Goal: Task Accomplishment & Management: Complete application form

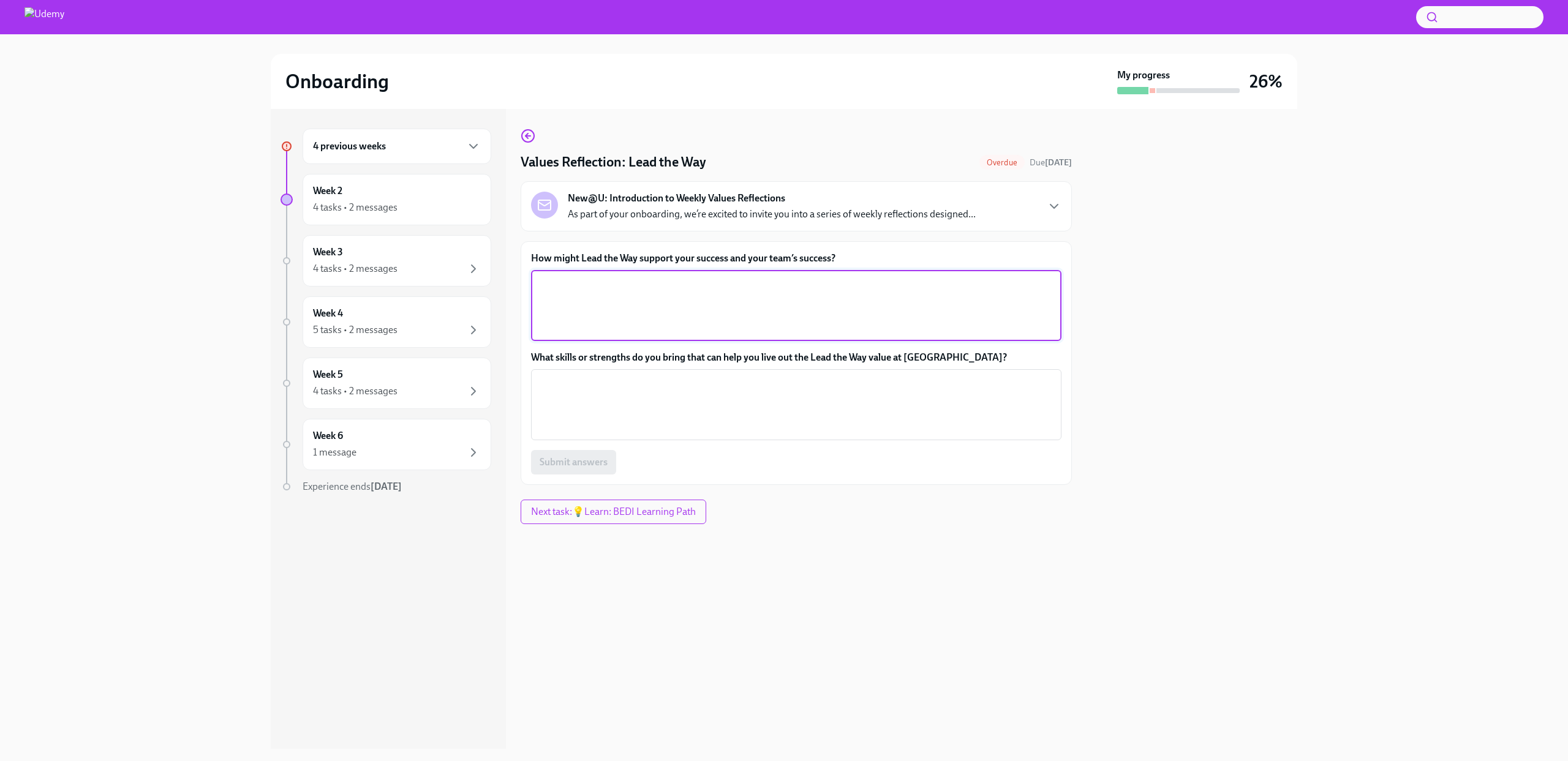
click at [756, 318] on textarea "How might Lead the Way support your success and your team’s success?" at bounding box center [796, 305] width 516 height 59
type textarea "Useful"
click at [842, 223] on div "New@U: Introduction to Weekly Values Reflections As part of your onboarding, we…" at bounding box center [796, 206] width 551 height 50
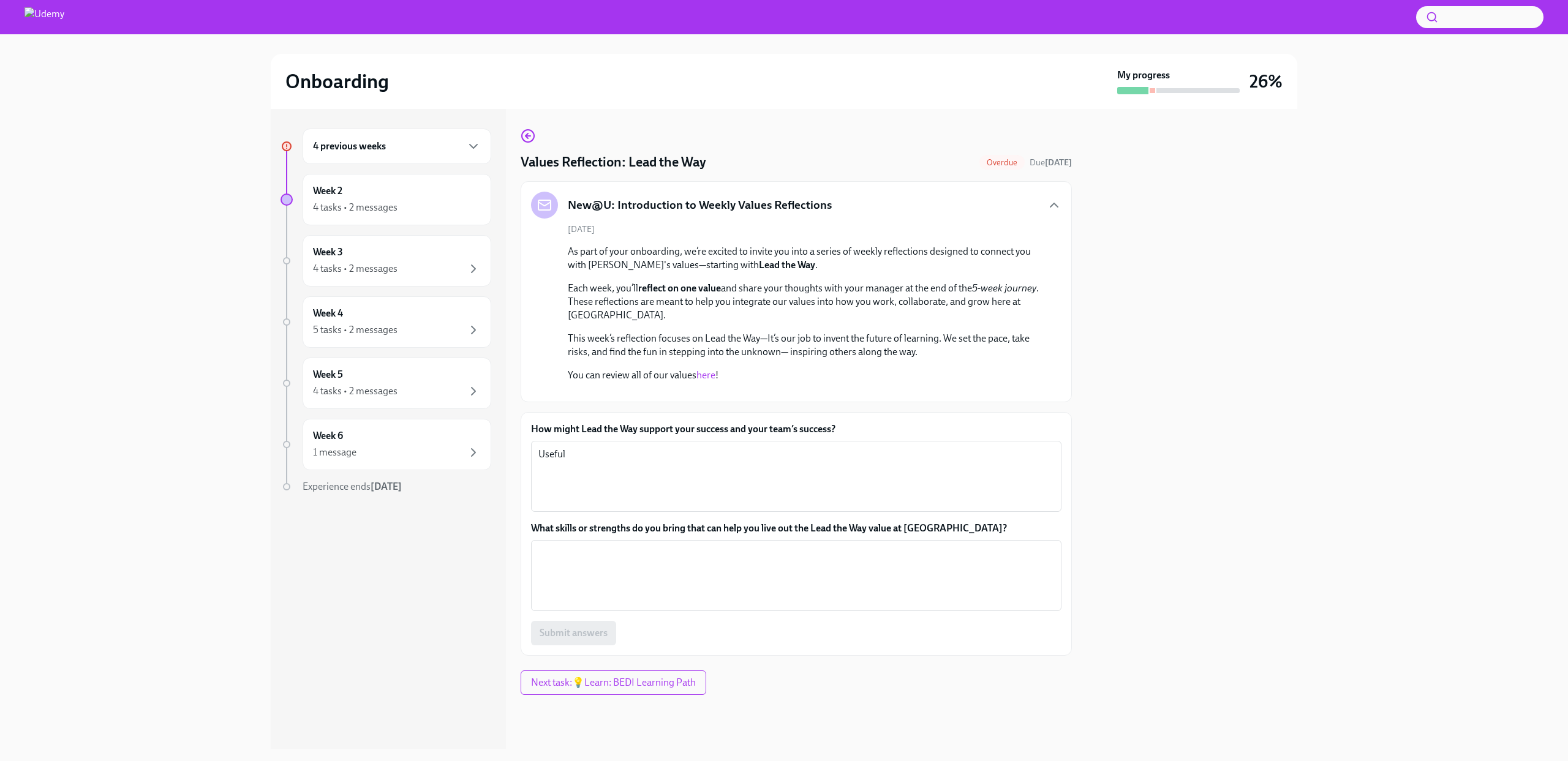
click at [710, 377] on link "here" at bounding box center [706, 375] width 19 height 11
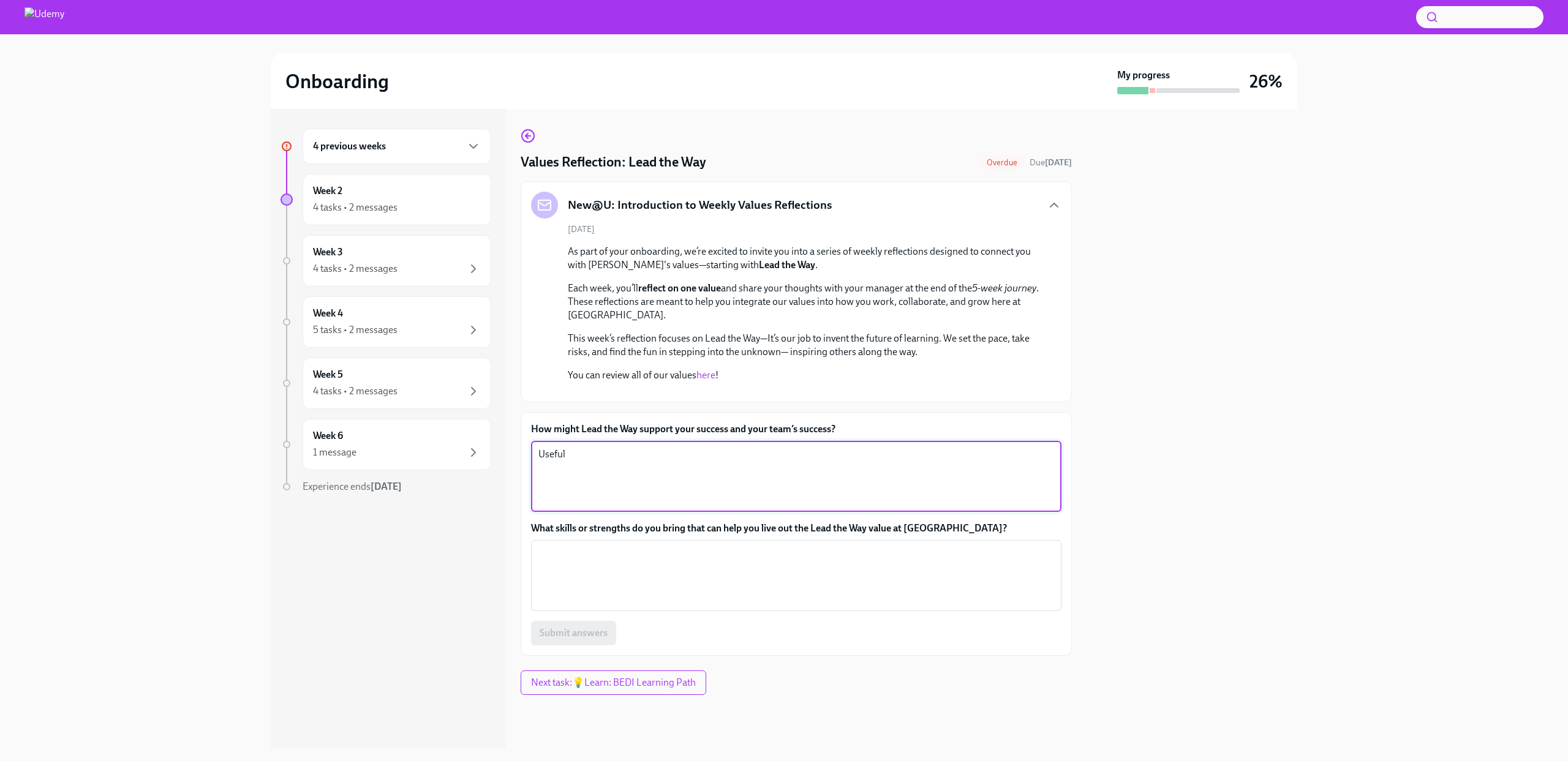
drag, startPoint x: 596, startPoint y: 562, endPoint x: 479, endPoint y: 528, distance: 121.8
click at [479, 528] on div "4 previous weeks Week 2 4 tasks • 2 messages Week 3 4 tasks • 2 messages Week 4…" at bounding box center [784, 429] width 1027 height 640
type textarea "By always being aware of what may be changing and be ready for anything that ma…"
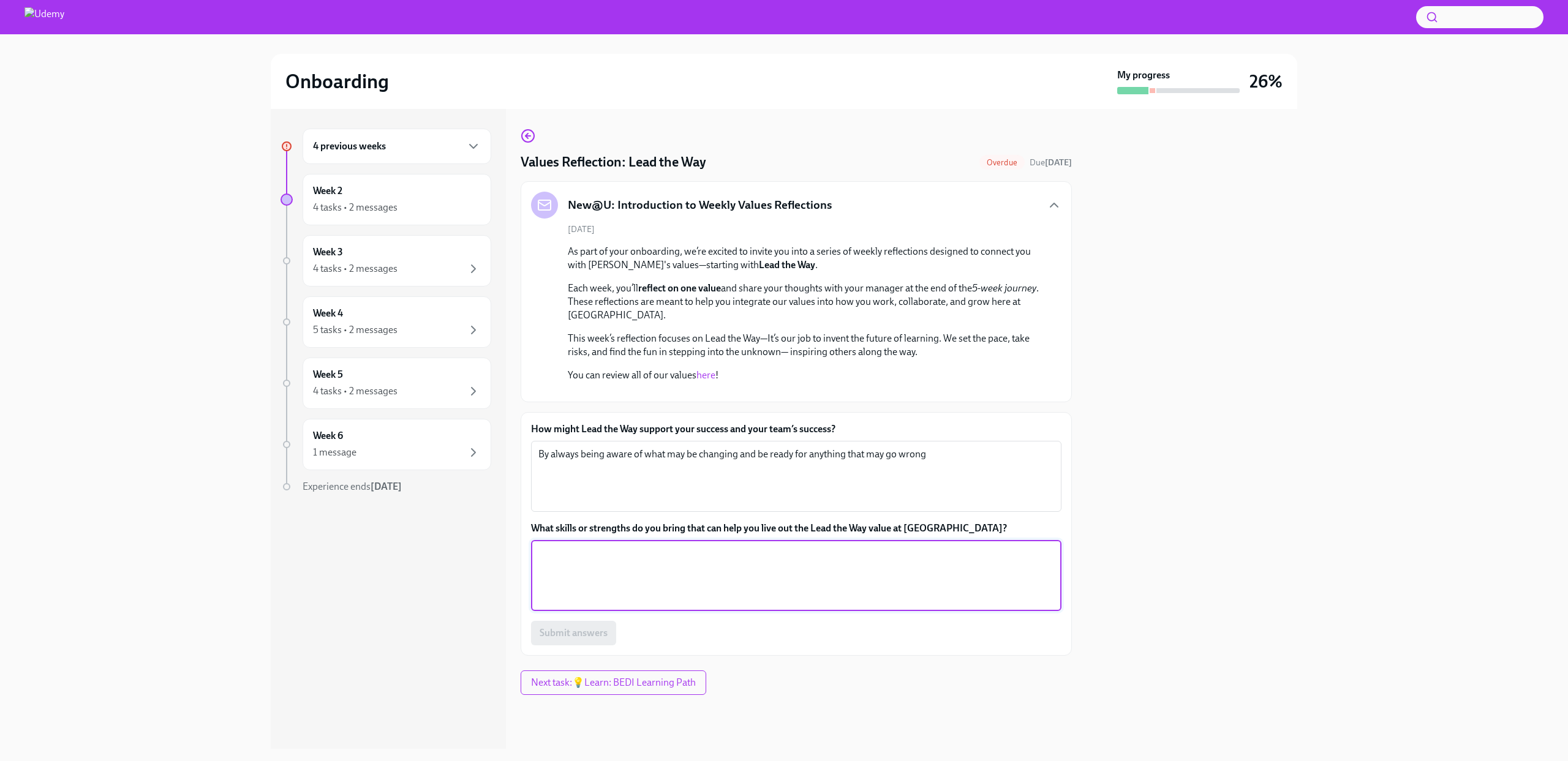
click at [546, 605] on textarea "What skills or strengths do you bring that can help you live out the Lead the W…" at bounding box center [796, 575] width 516 height 59
click at [704, 605] on textarea "Fast thinking and adaptabilty" at bounding box center [796, 575] width 516 height 59
click at [619, 605] on textarea "Fast thinking and adaptabilty" at bounding box center [796, 575] width 516 height 59
click at [683, 605] on textarea "Fast thinking and adaptabilty" at bounding box center [796, 575] width 516 height 59
type textarea "Fast thinking and adaptabilty"
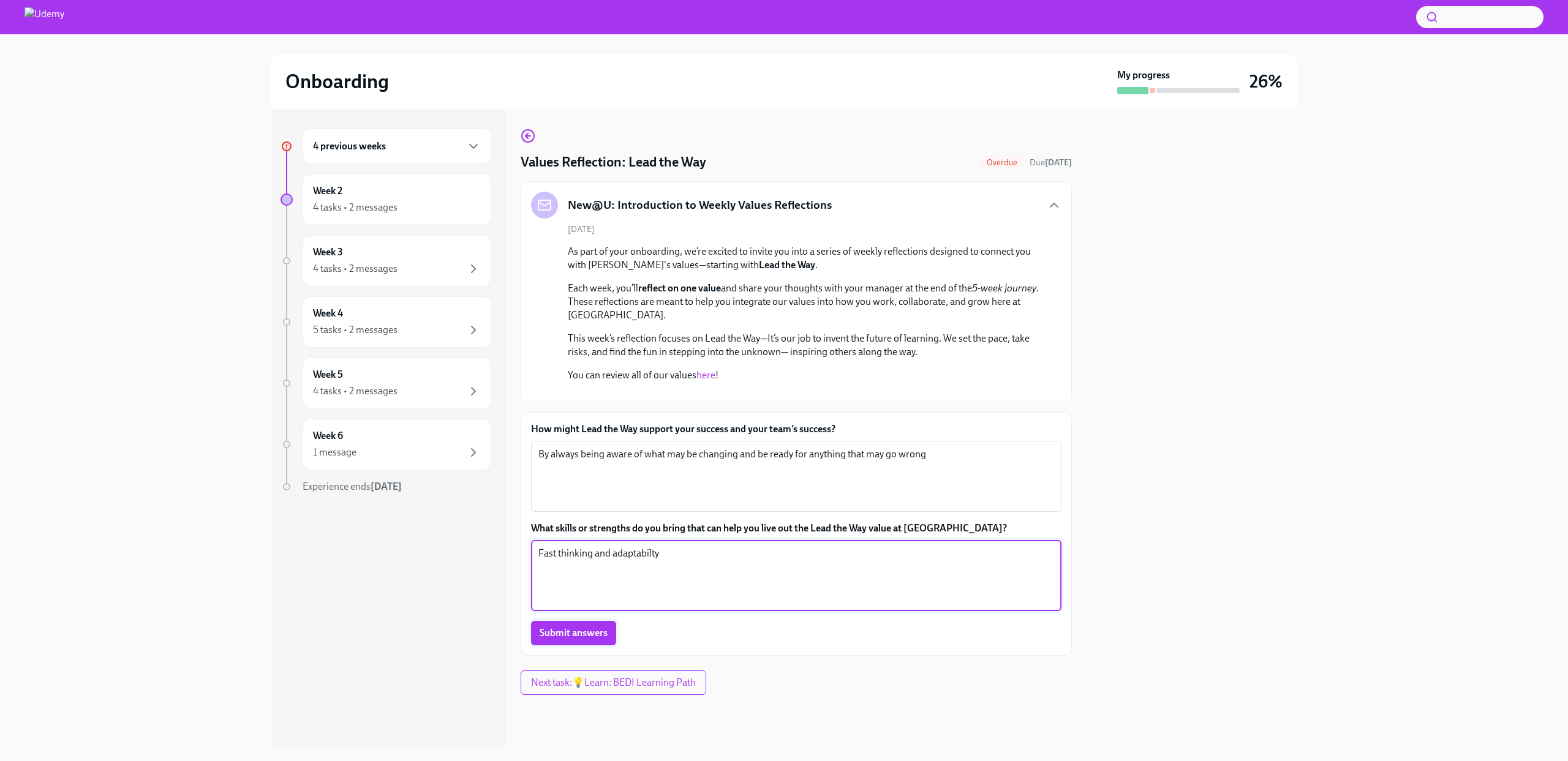
click at [589, 639] on span "Submit answers" at bounding box center [573, 633] width 68 height 12
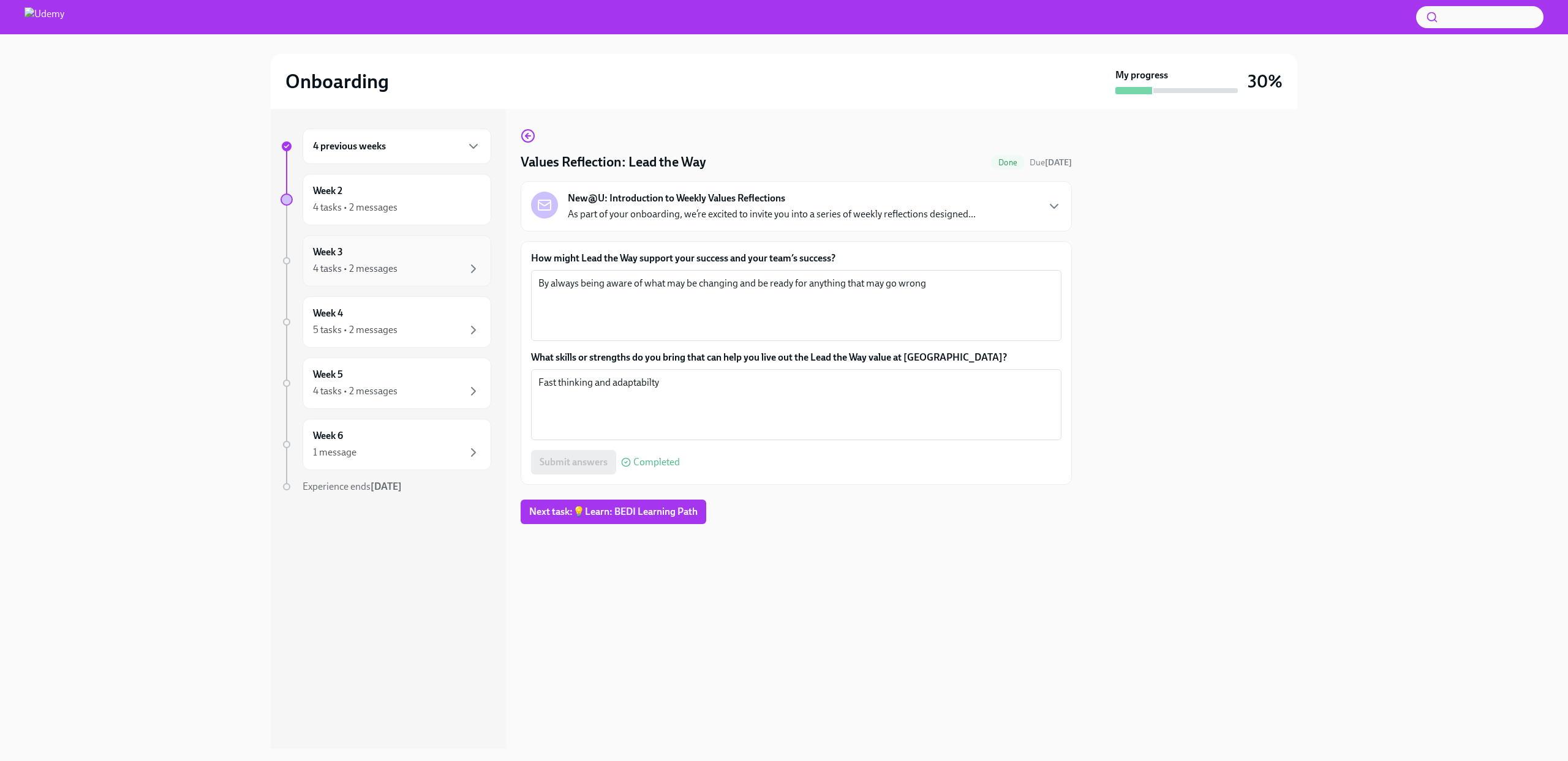
click at [388, 265] on div "4 tasks • 2 messages" at bounding box center [355, 268] width 85 height 13
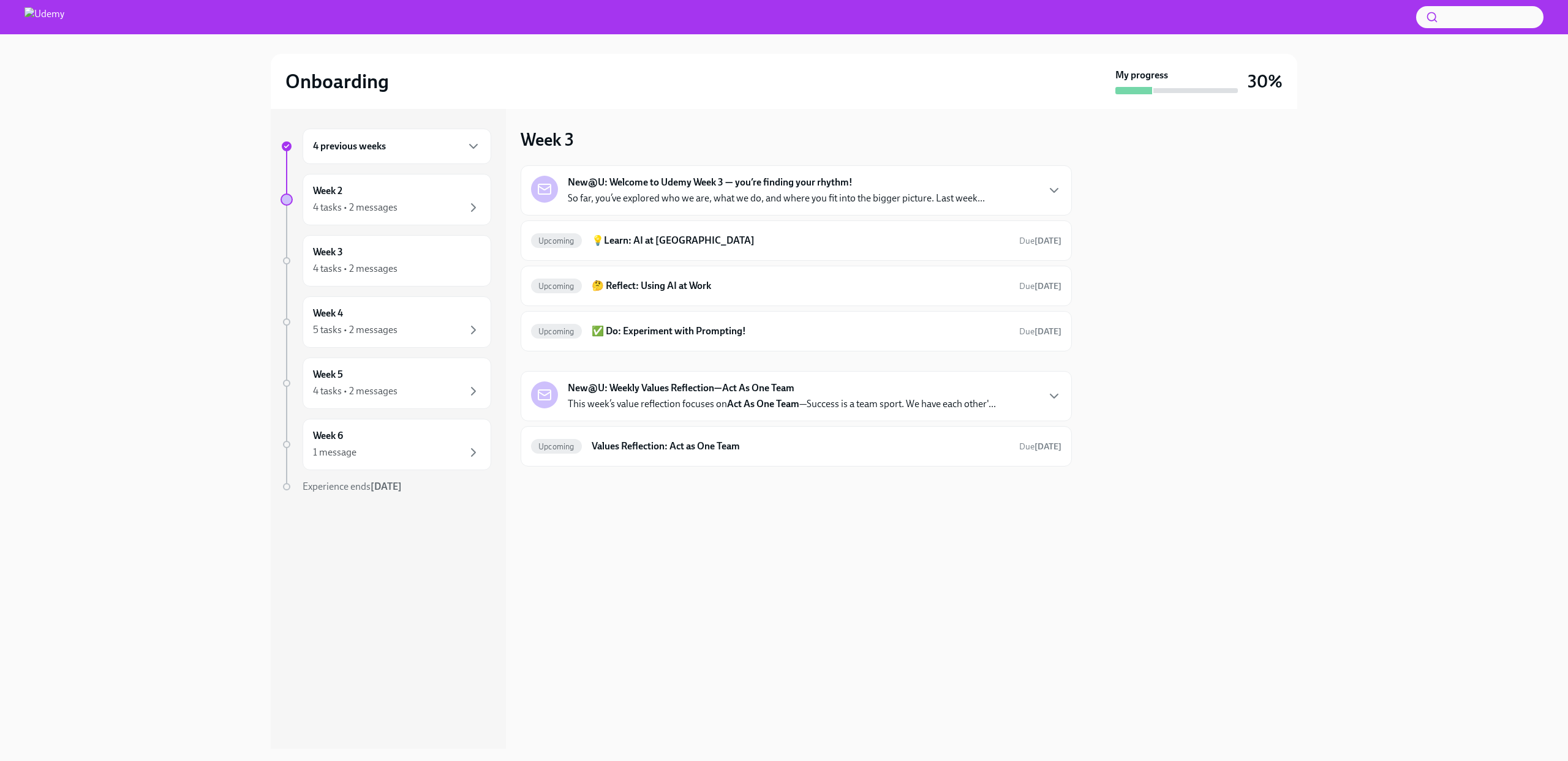
click at [408, 145] on div "4 previous weeks" at bounding box center [397, 147] width 168 height 15
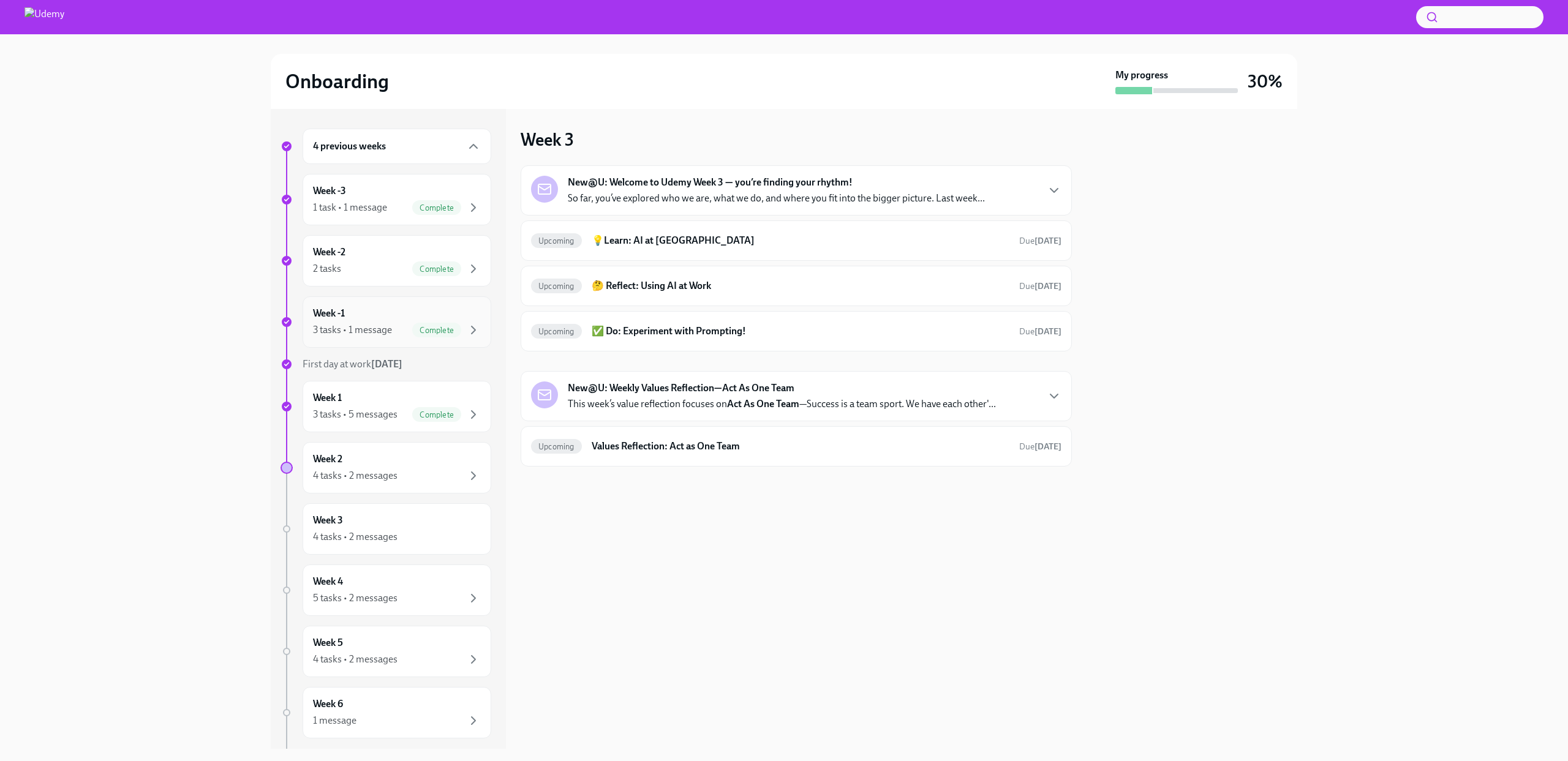
click at [371, 321] on div "Week -1 3 tasks • 1 message Complete" at bounding box center [397, 322] width 168 height 30
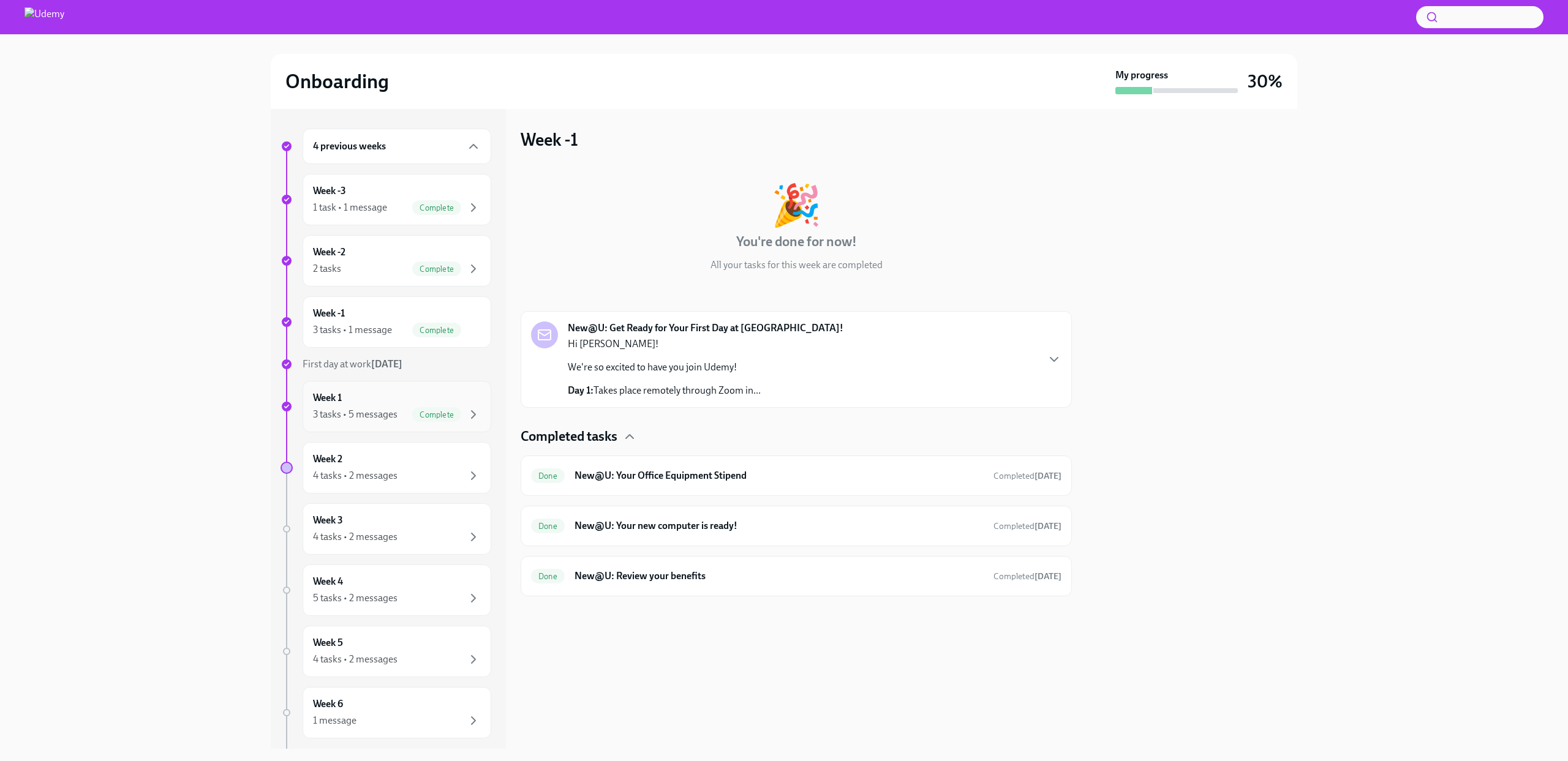
click at [380, 394] on div "Week 1 3 tasks • 5 messages Complete" at bounding box center [397, 406] width 168 height 30
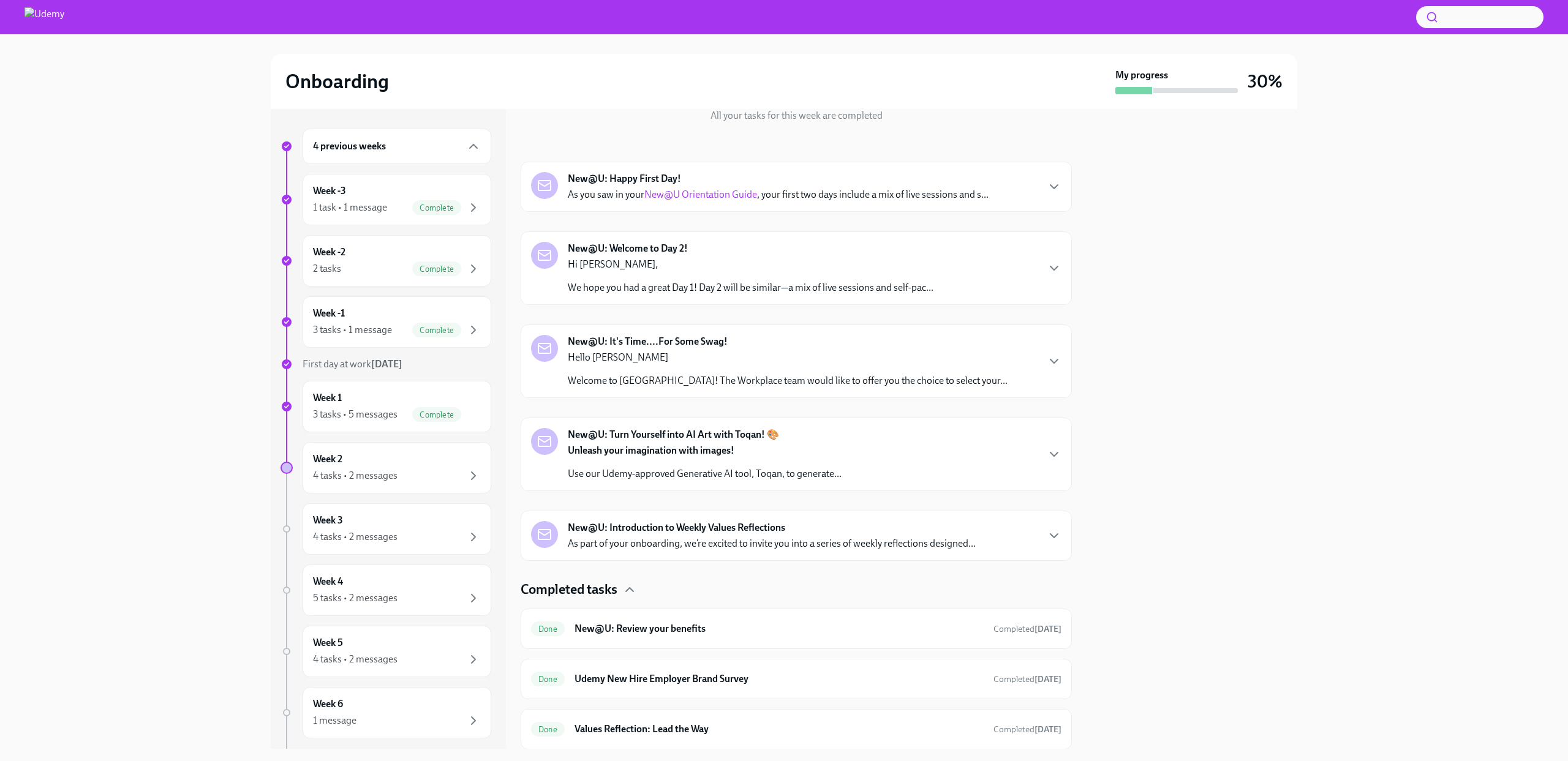
scroll to position [157, 0]
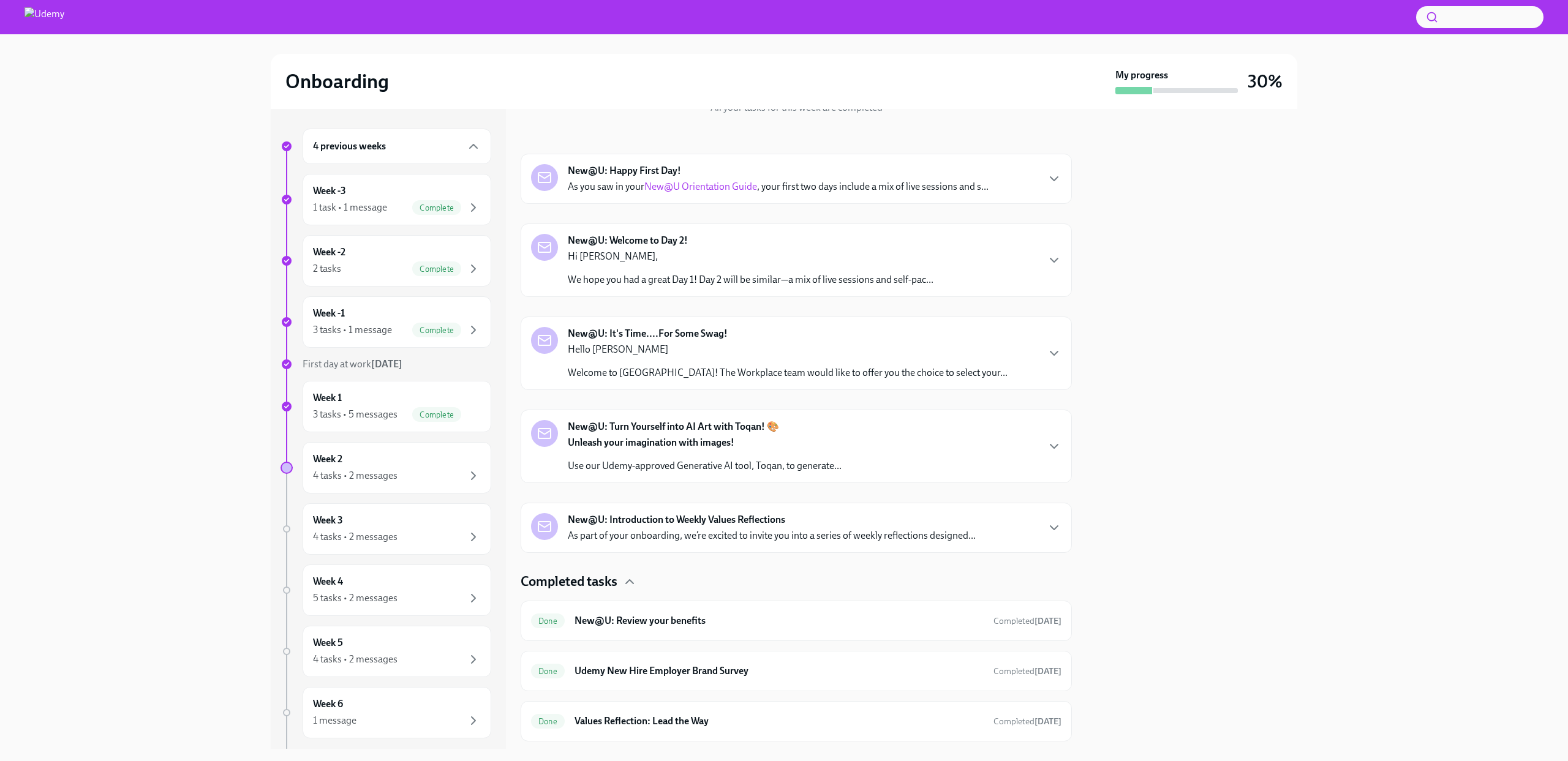
click at [726, 539] on p "As part of your onboarding, we’re excited to invite you into a series of weekly…" at bounding box center [772, 536] width 408 height 13
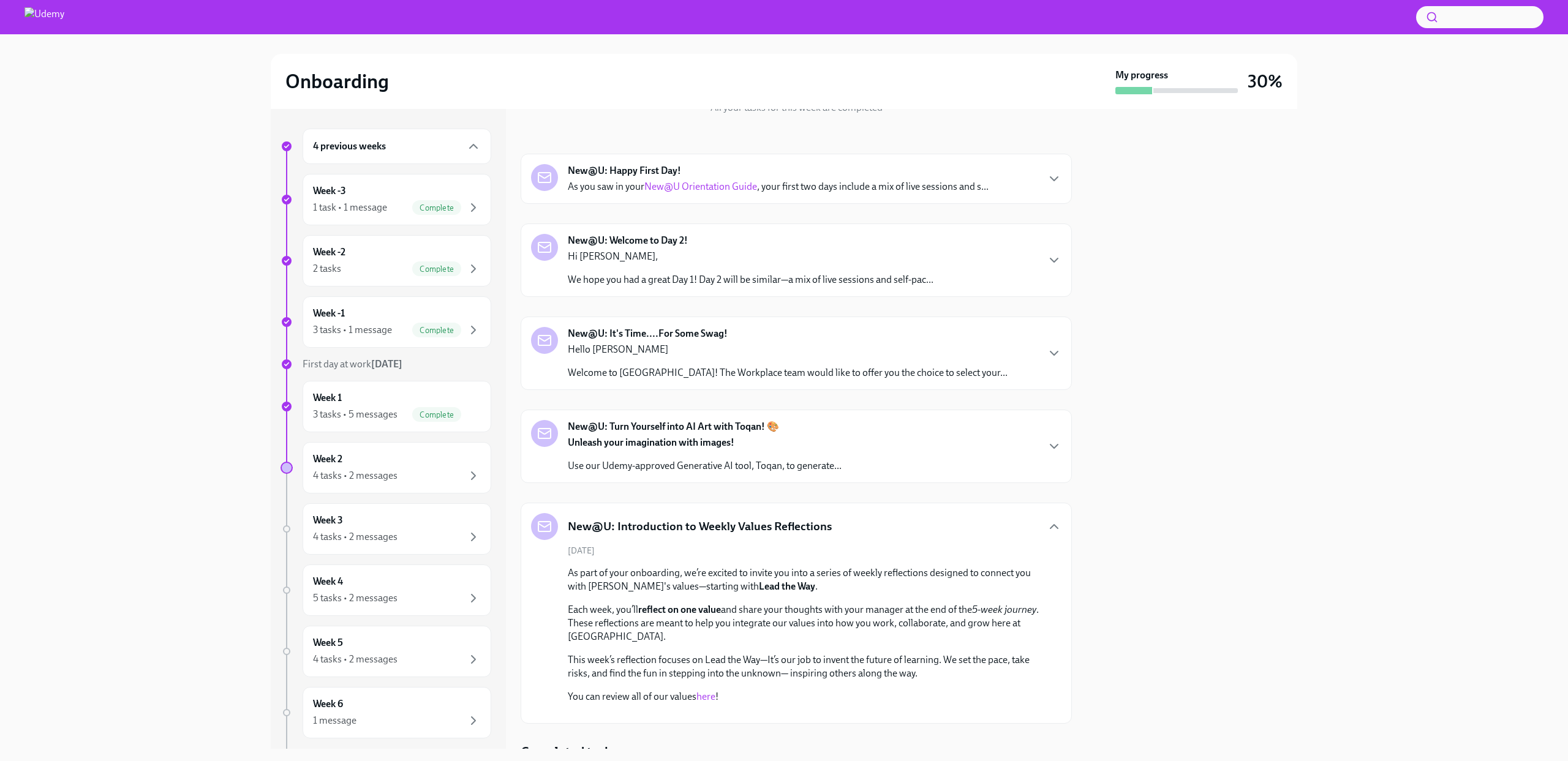
scroll to position [540, 0]
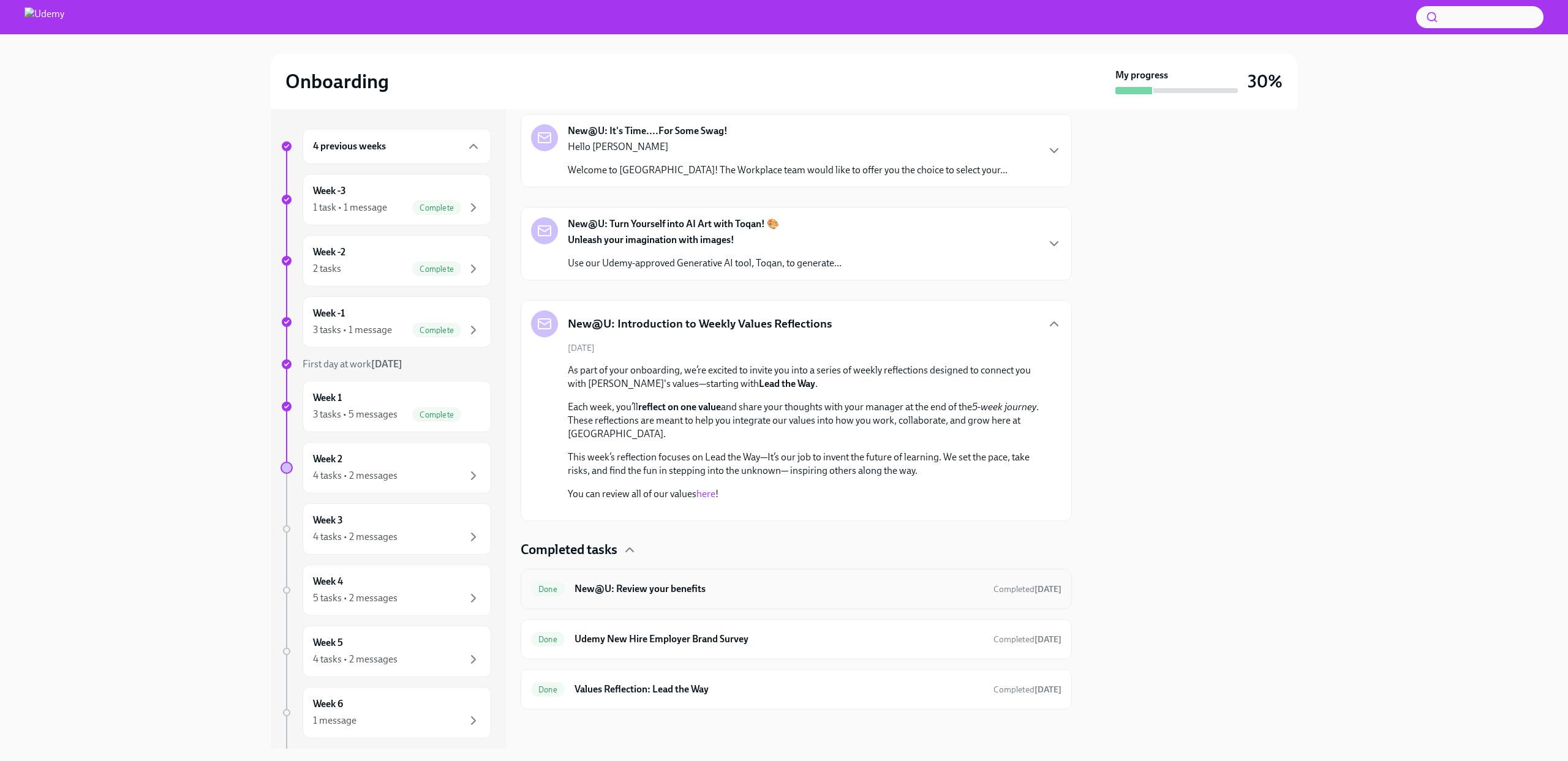
click at [689, 587] on h6 "New@U: Review your benefits" at bounding box center [779, 589] width 409 height 13
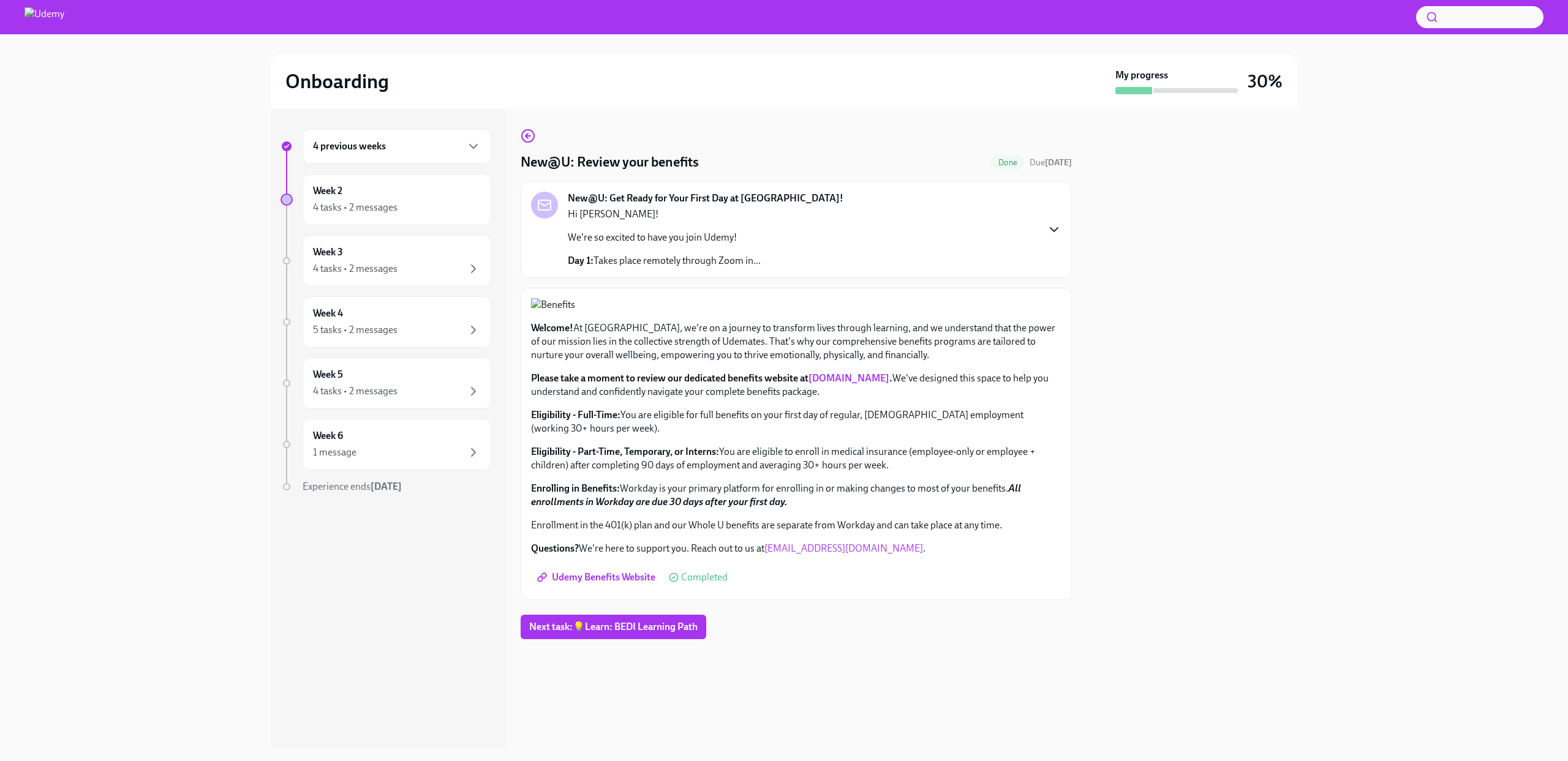
click at [1047, 230] on icon "button" at bounding box center [1054, 229] width 15 height 15
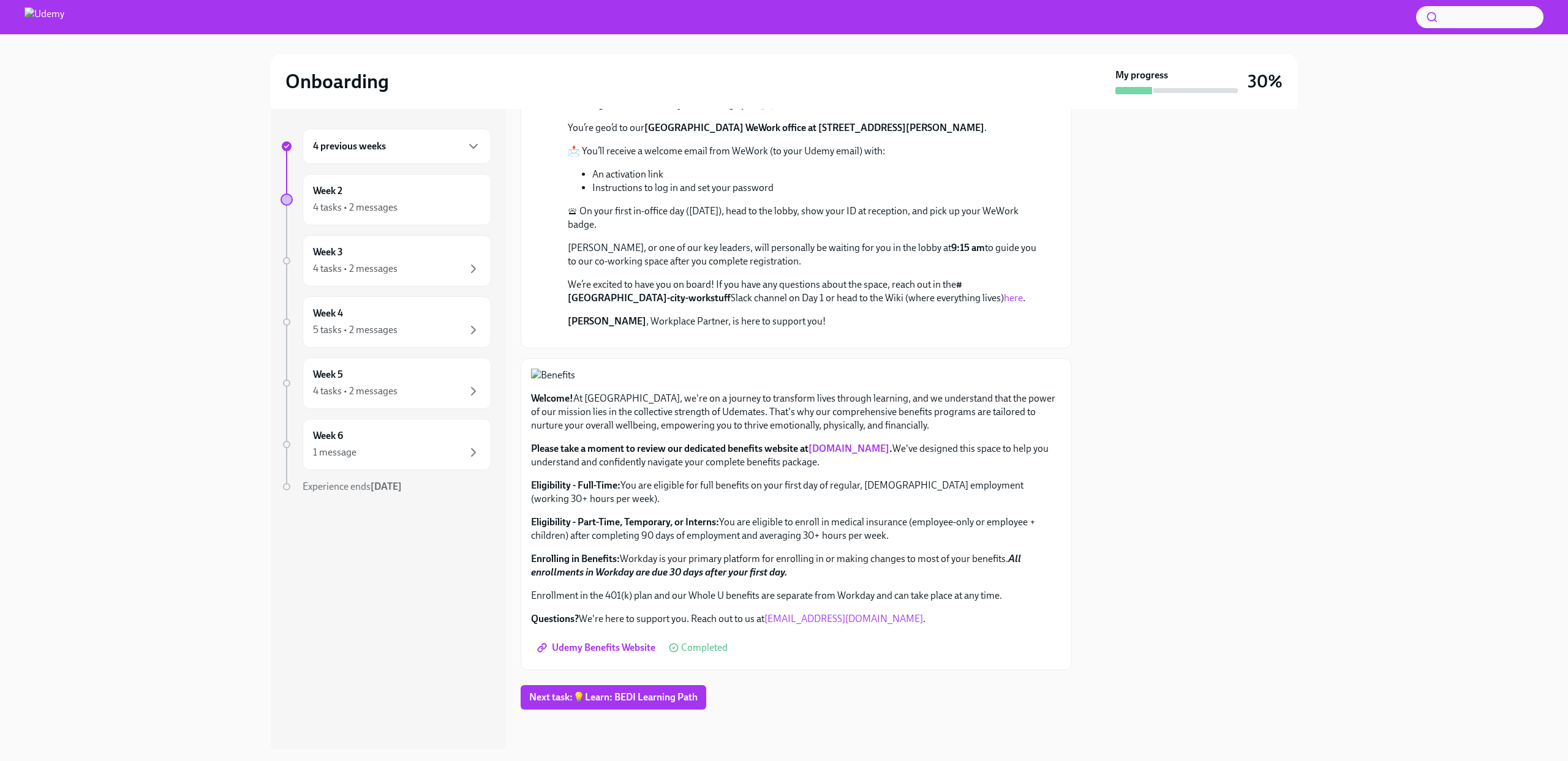
scroll to position [781, 0]
click at [388, 195] on div "Week 2 4 tasks • 2 messages" at bounding box center [397, 199] width 168 height 30
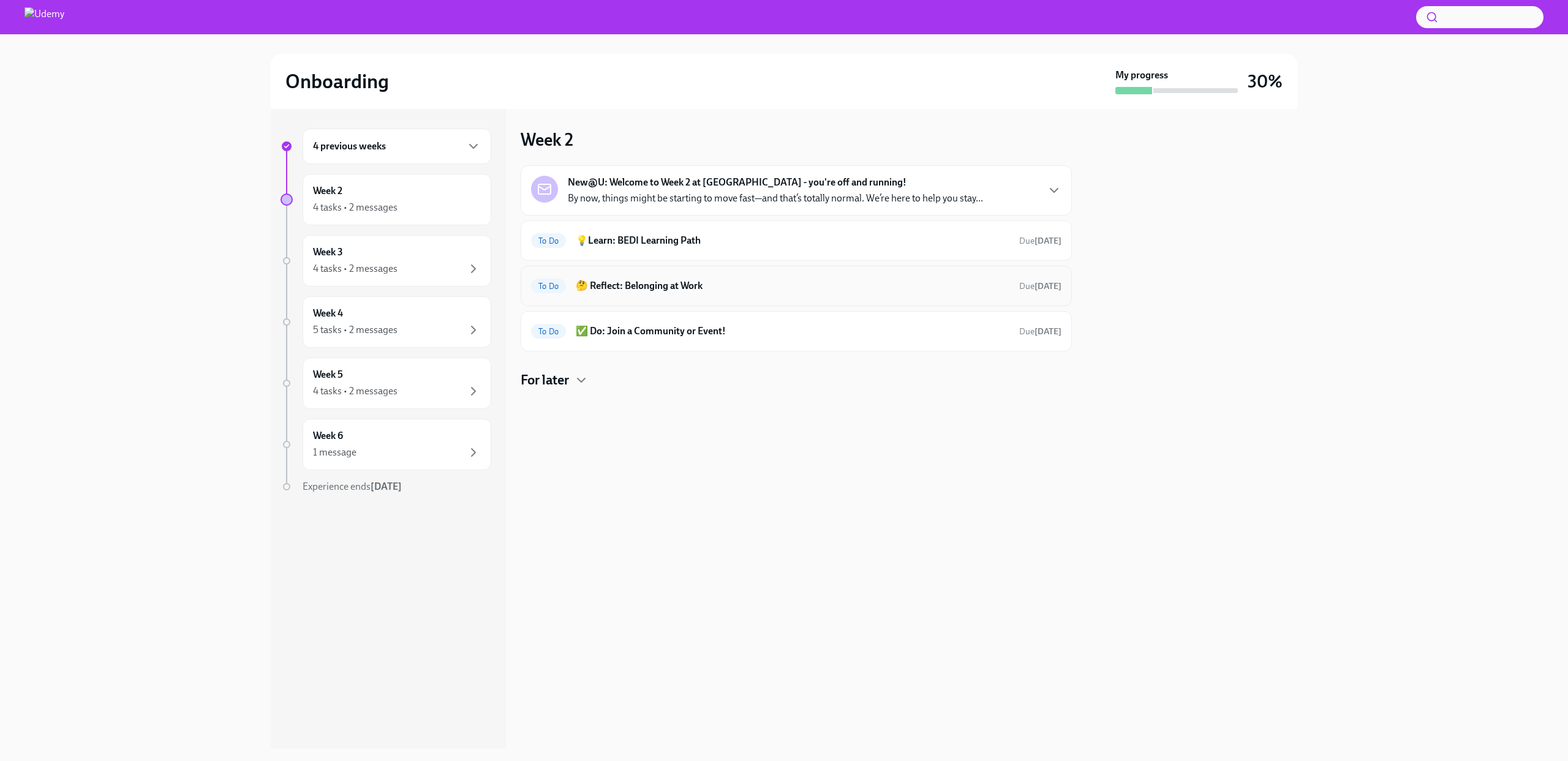
click at [704, 292] on h6 "🤔 Reflect: Belonging at Work" at bounding box center [792, 286] width 434 height 13
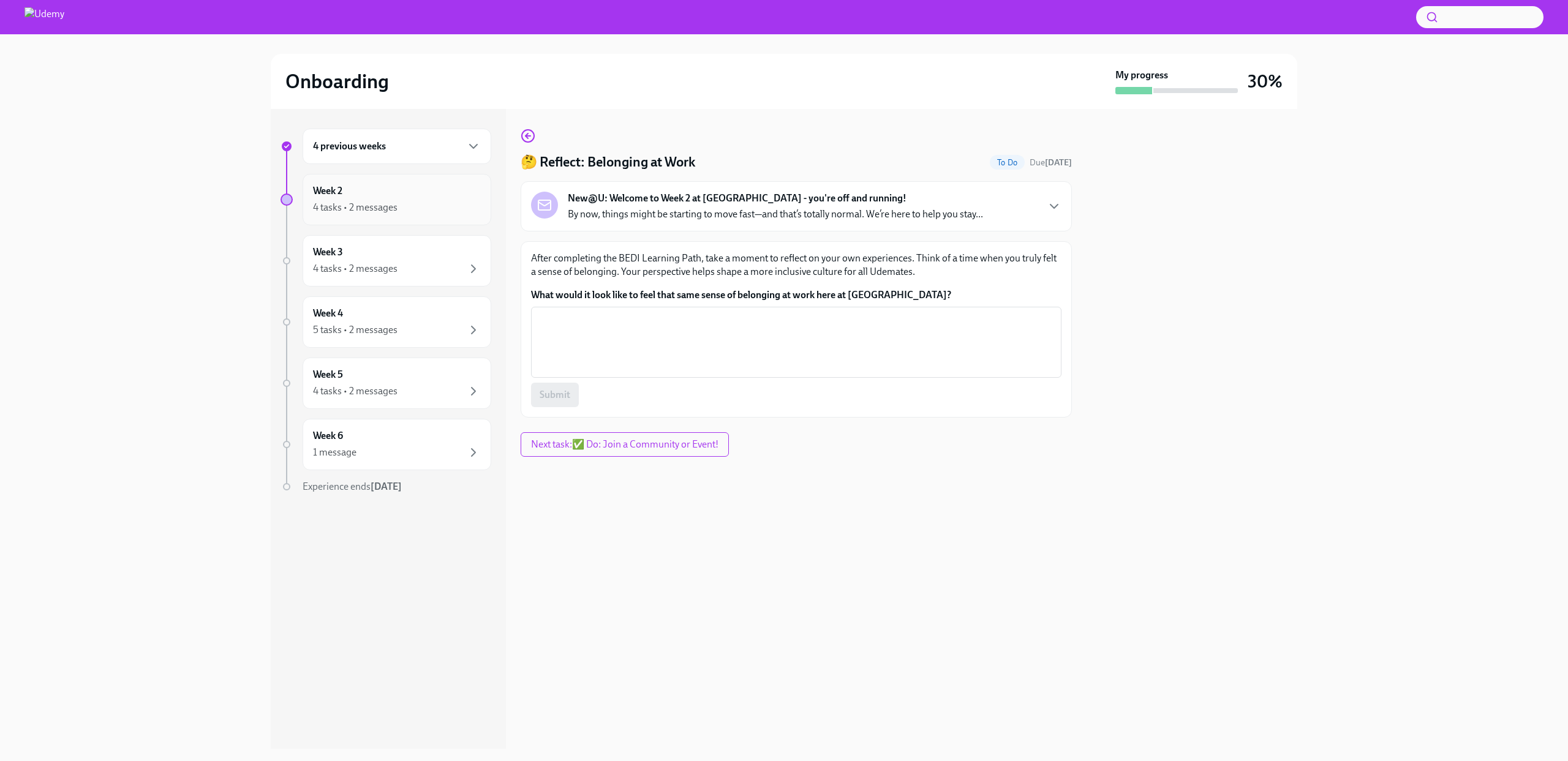
click at [408, 201] on div "4 tasks • 2 messages" at bounding box center [397, 207] width 168 height 15
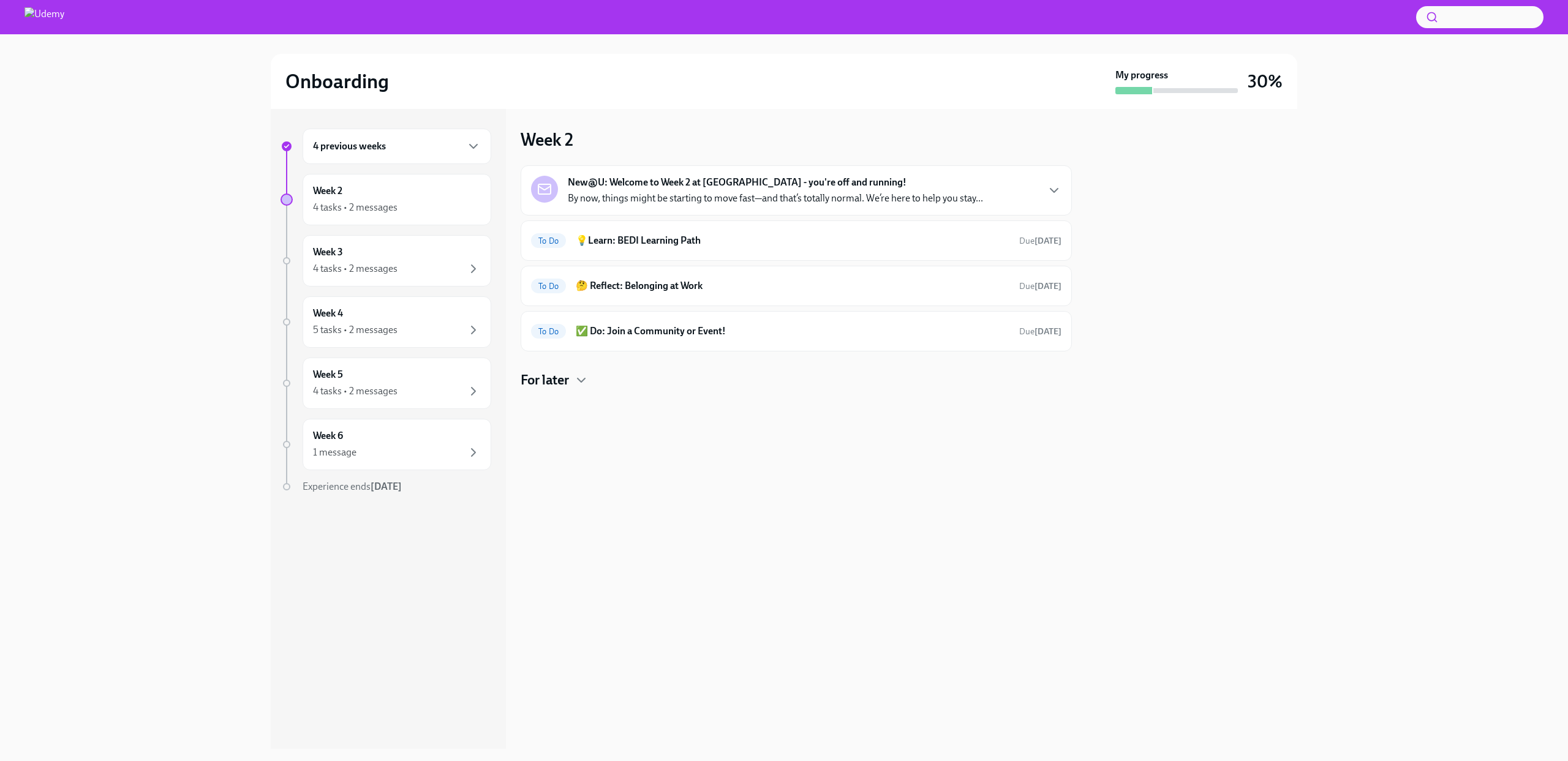
click at [570, 385] on div "For later" at bounding box center [796, 379] width 551 height 18
click at [383, 133] on div "4 previous weeks" at bounding box center [397, 146] width 189 height 36
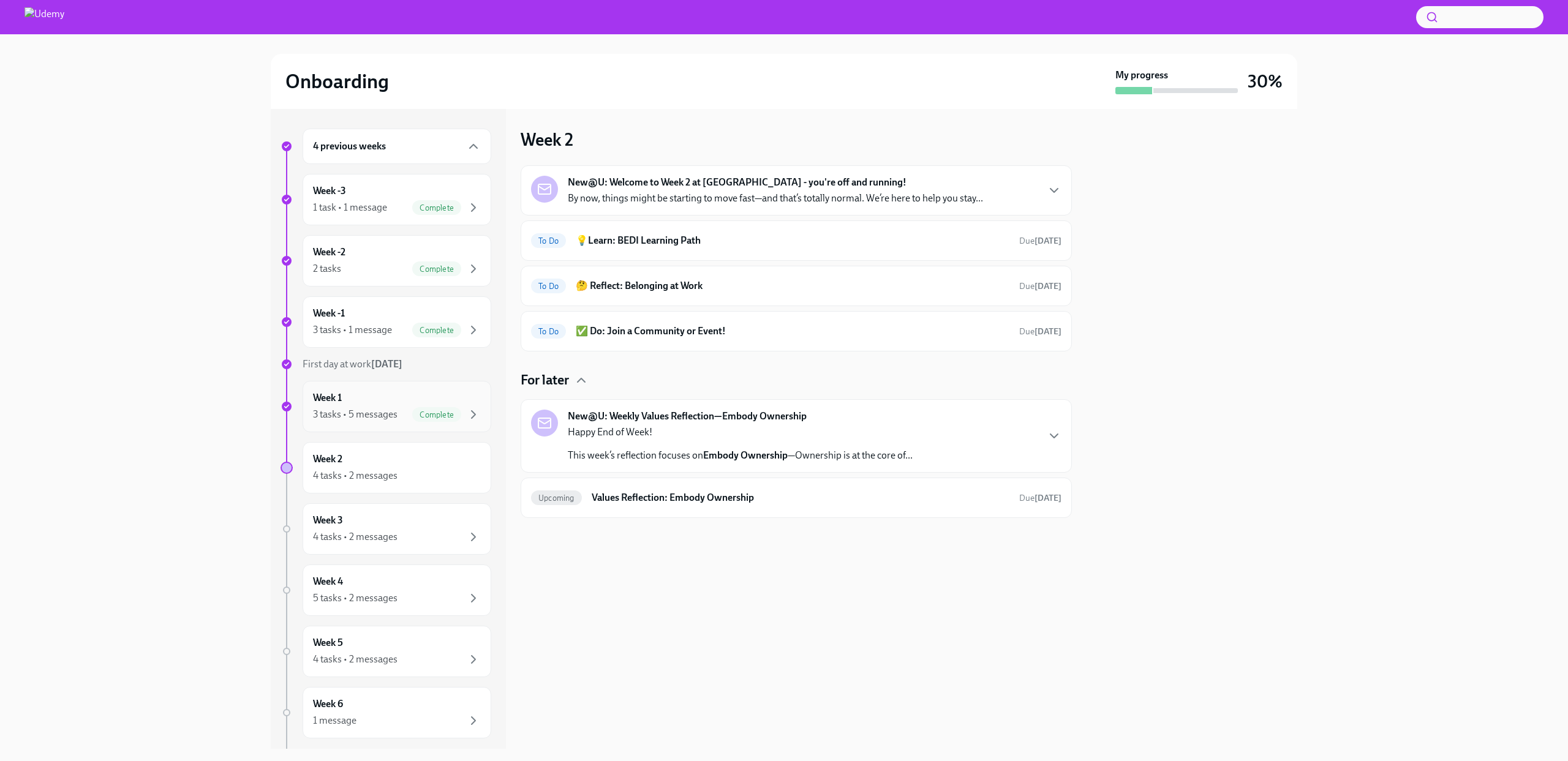
click at [346, 407] on div "3 tasks • 5 messages Complete" at bounding box center [397, 414] width 168 height 15
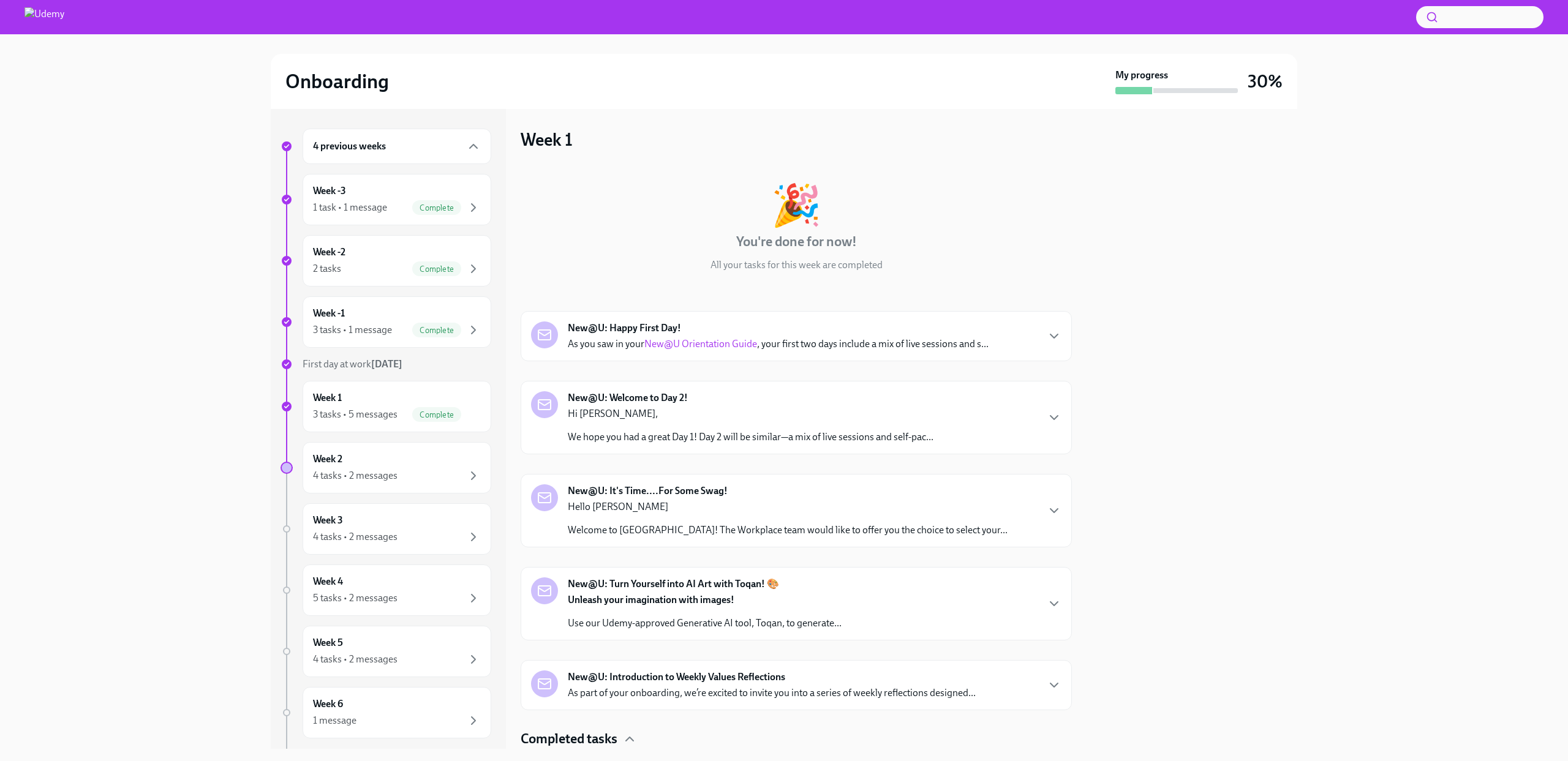
scroll to position [189, 0]
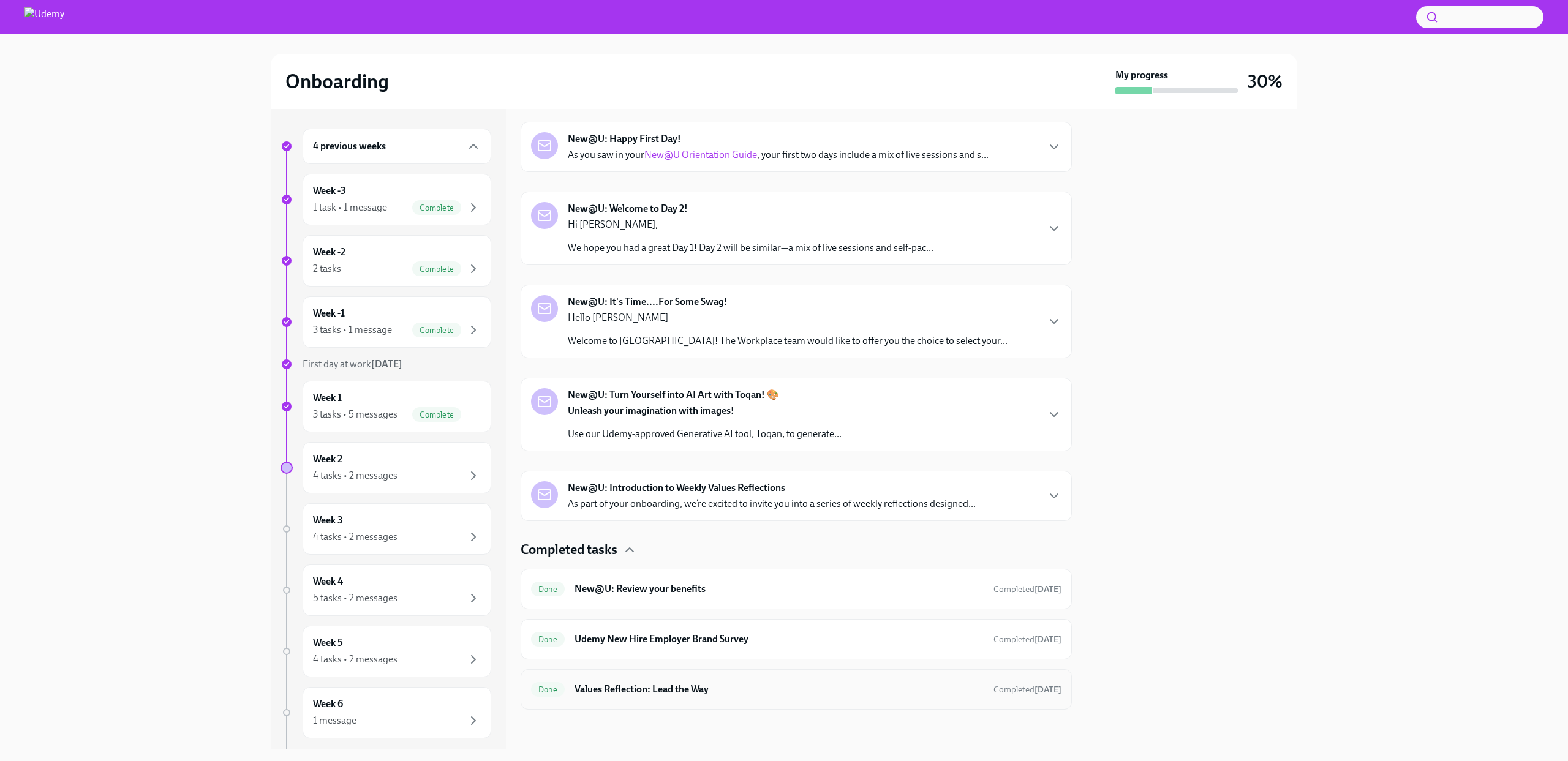
click at [654, 694] on h6 "Values Reflection: Lead the Way" at bounding box center [779, 689] width 409 height 13
